Goal: Task Accomplishment & Management: Manage account settings

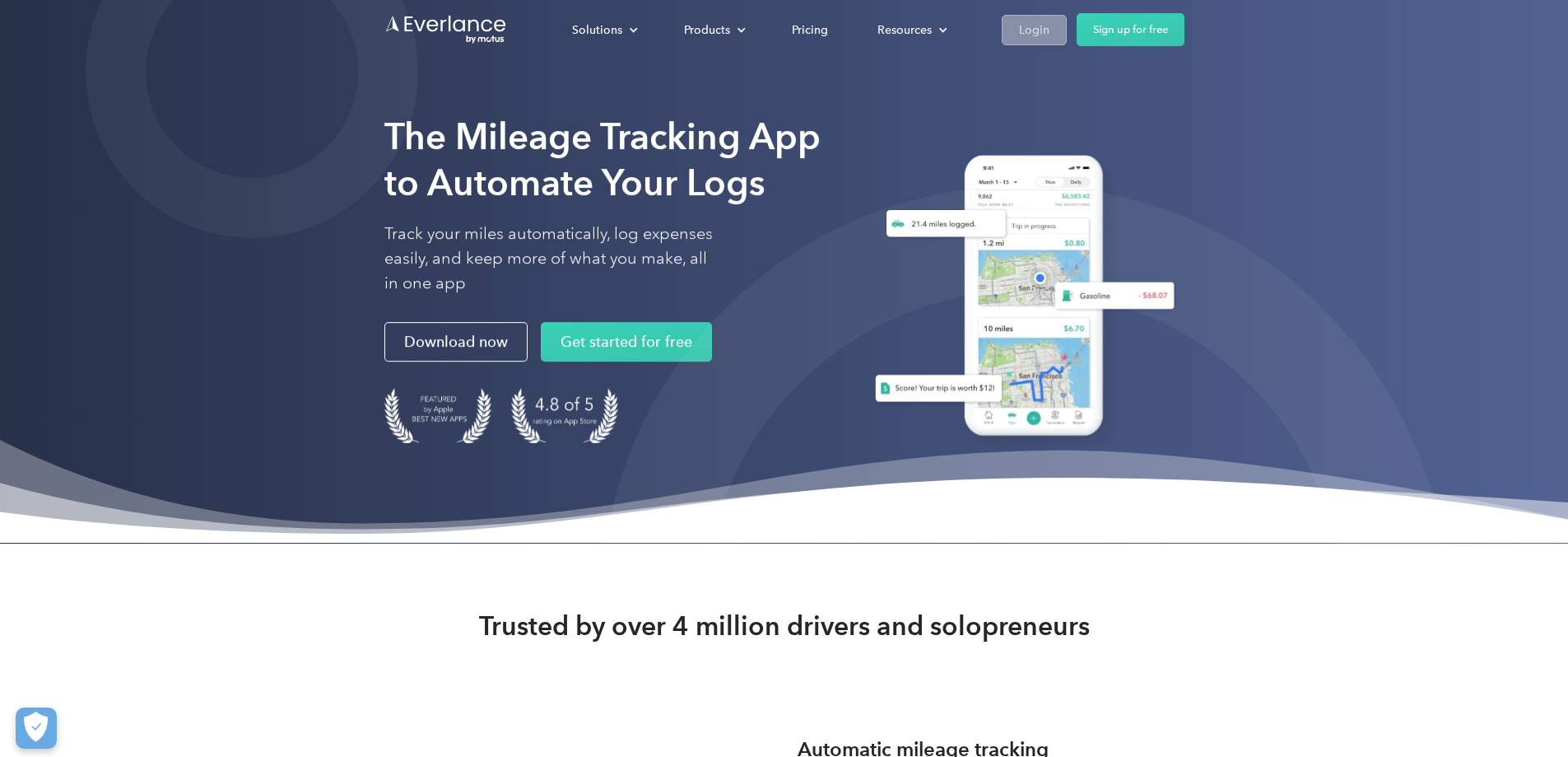
click at [1049, 34] on div "Login" at bounding box center [1034, 30] width 31 height 21
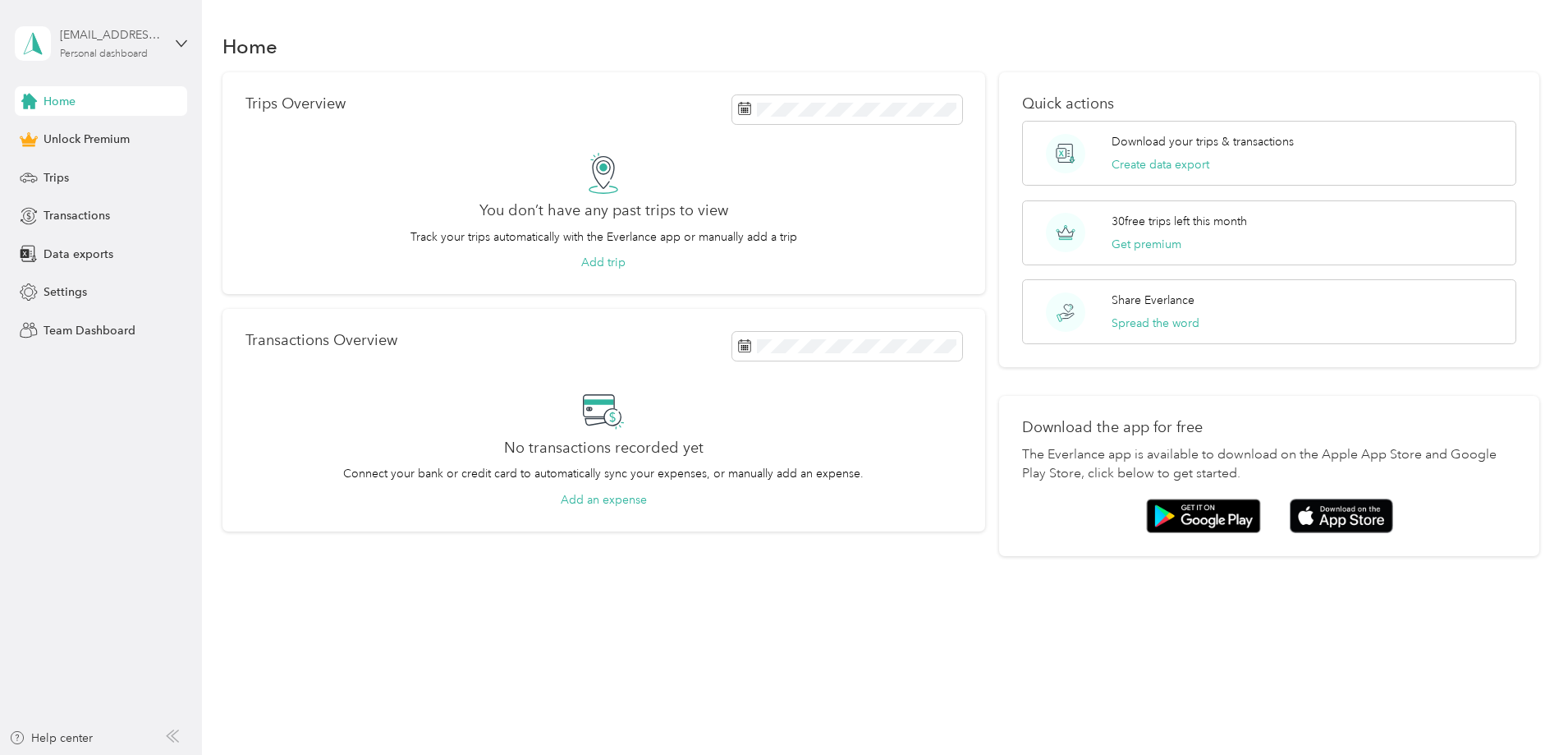
click at [146, 30] on div "[EMAIL_ADDRESS][DOMAIN_NAME]" at bounding box center [111, 35] width 103 height 18
click at [146, 131] on div "Log out" at bounding box center [188, 135] width 323 height 28
